Goal: Information Seeking & Learning: Learn about a topic

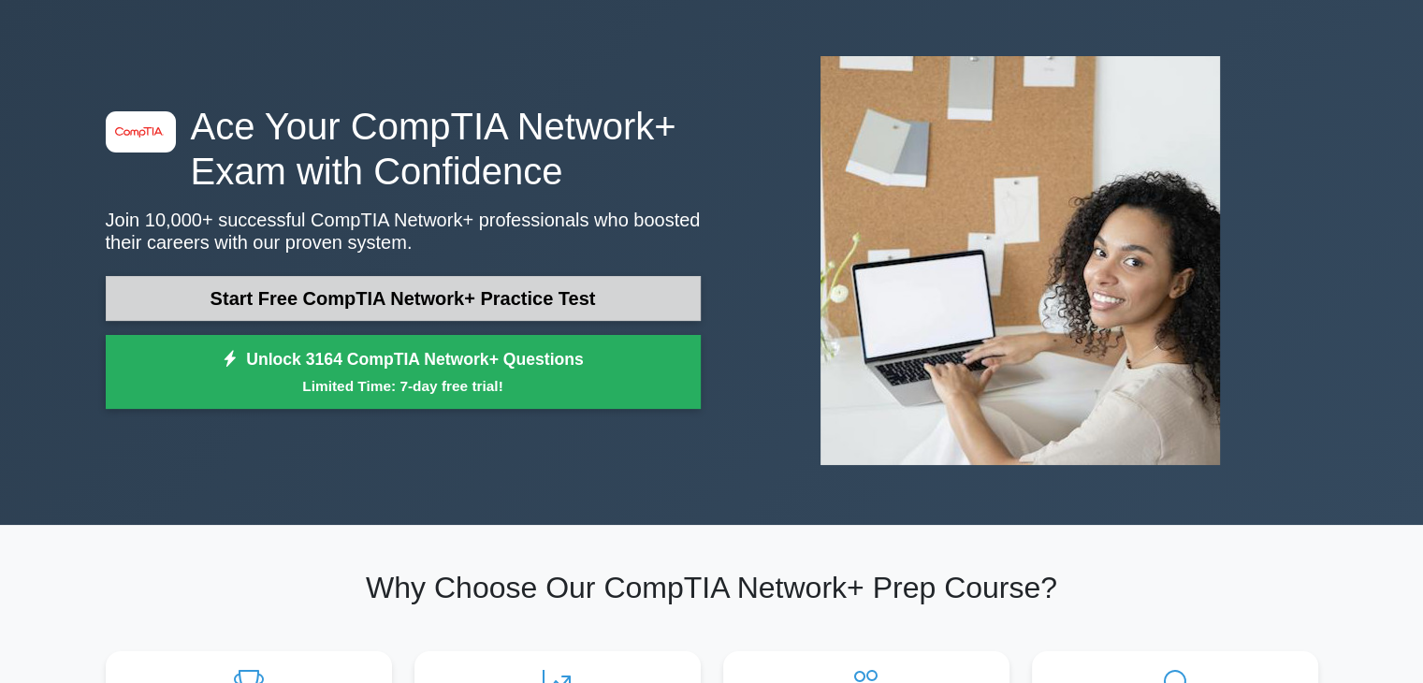
scroll to position [94, 0]
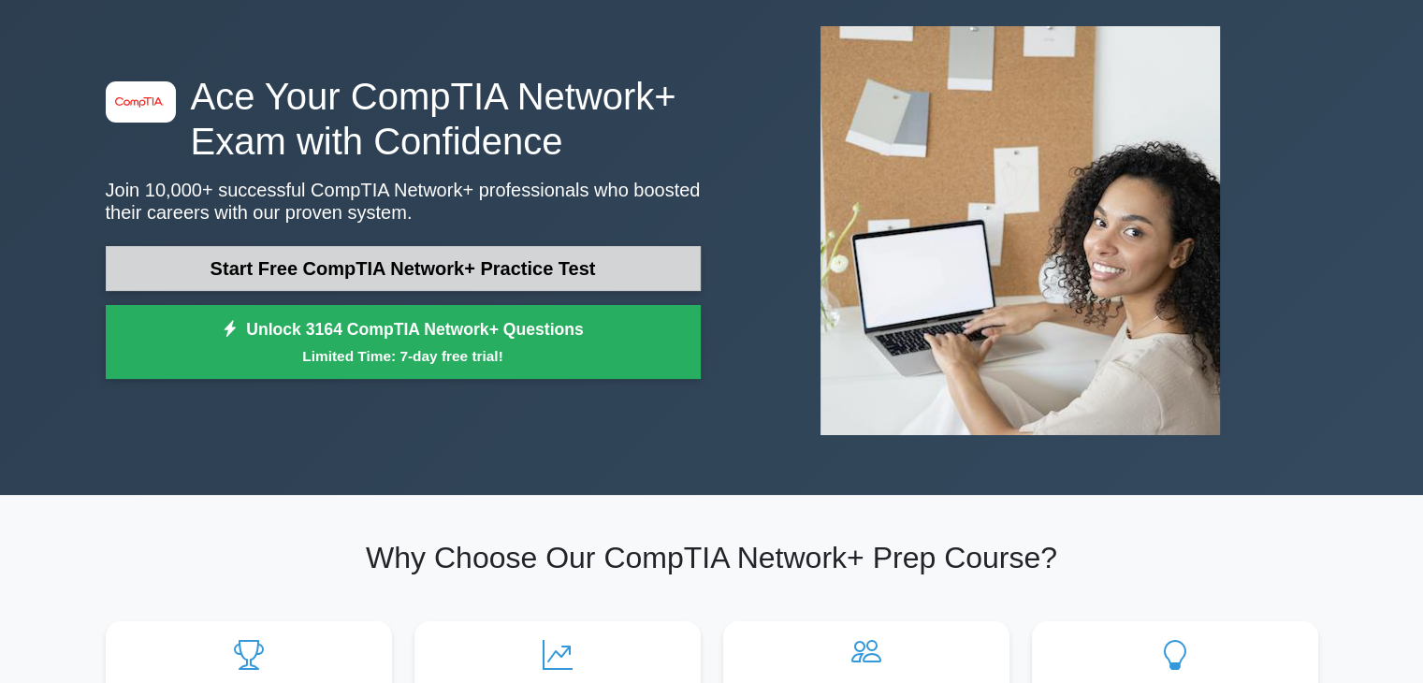
click at [544, 246] on link "Start Free CompTIA Network+ Practice Test" at bounding box center [403, 268] width 595 height 45
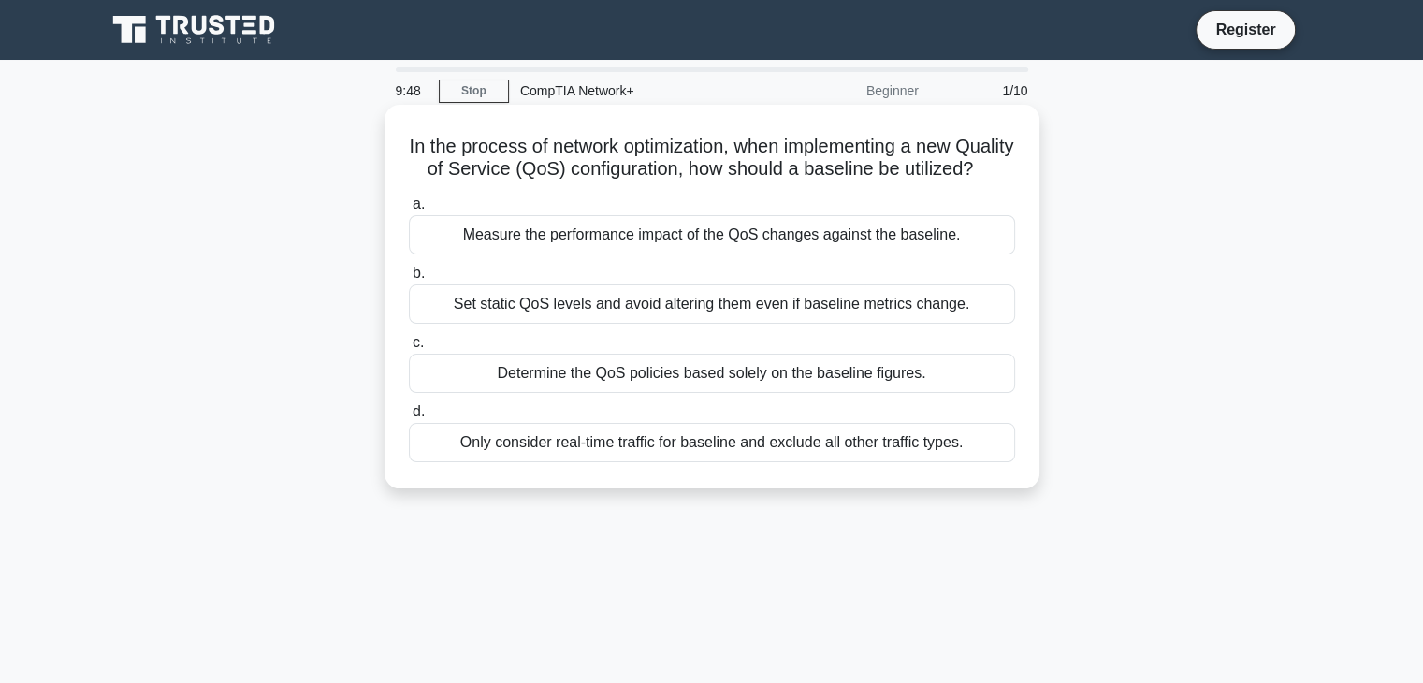
click at [670, 255] on div "Measure the performance impact of the QoS changes against the baseline." at bounding box center [712, 234] width 606 height 39
click at [409, 211] on input "a. Measure the performance impact of the QoS changes against the baseline." at bounding box center [409, 204] width 0 height 12
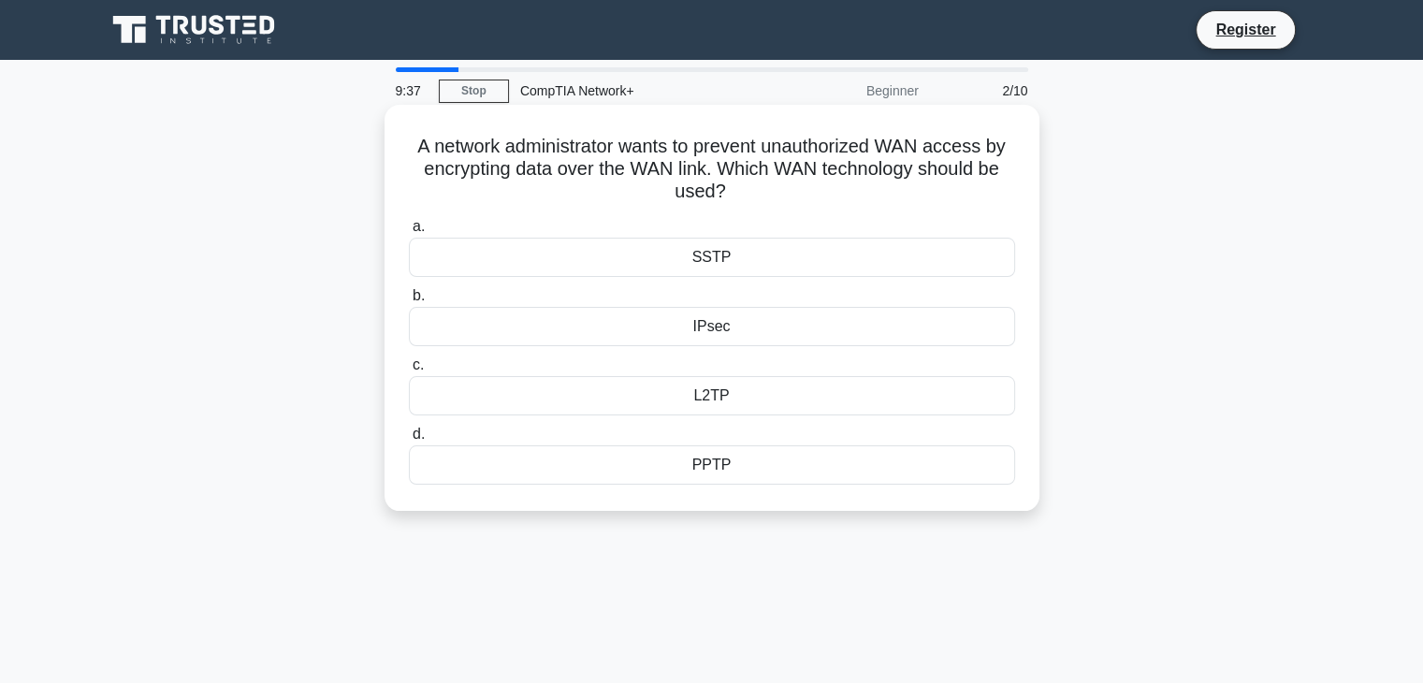
click at [740, 267] on div "SSTP" at bounding box center [712, 257] width 606 height 39
click at [409, 233] on input "a. SSTP" at bounding box center [409, 227] width 0 height 12
